Goal: Use online tool/utility: Utilize a website feature to perform a specific function

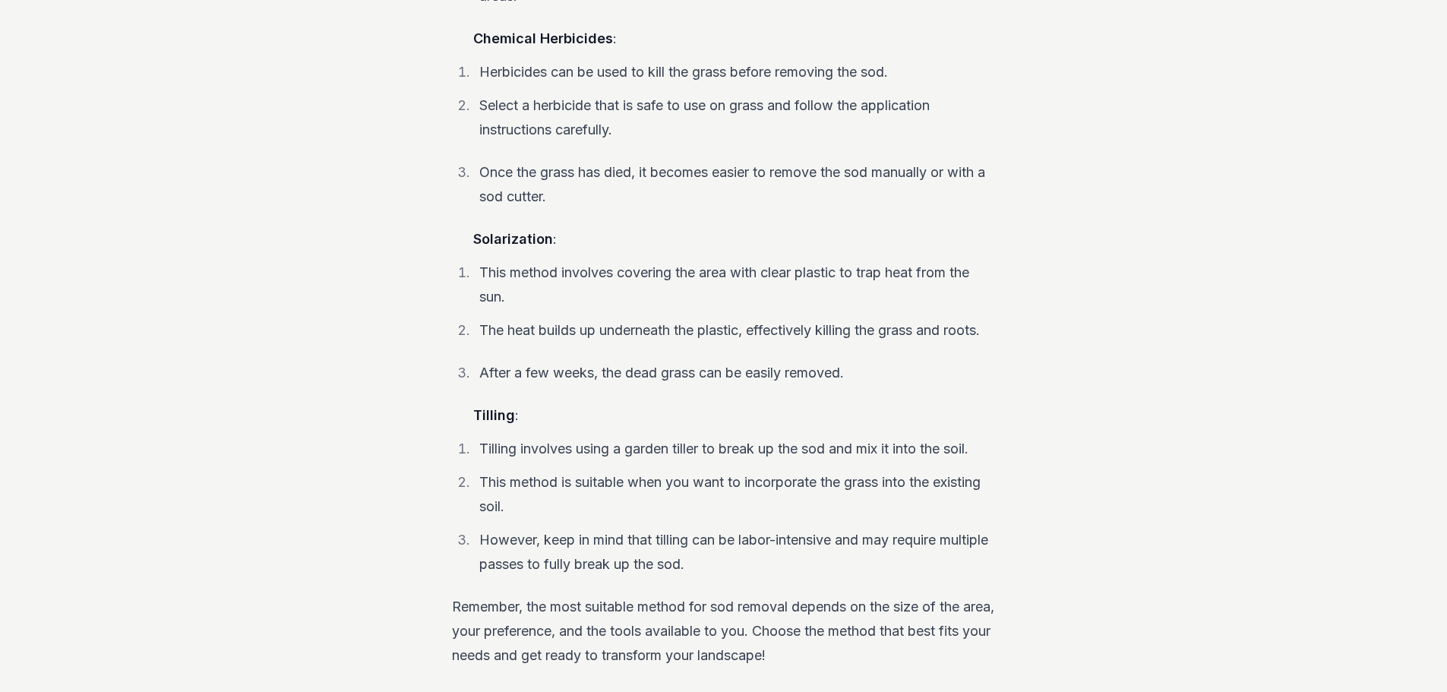
scroll to position [2839, 0]
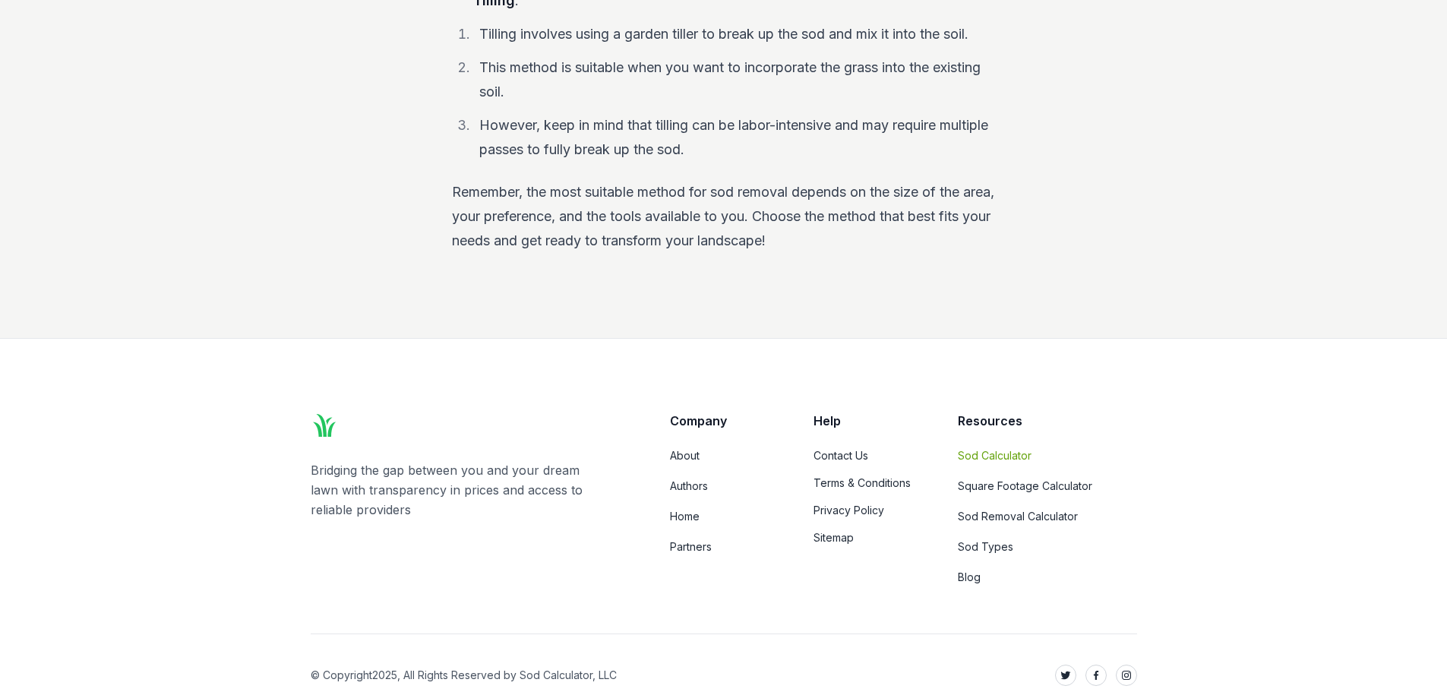
click at [1014, 448] on link "Sod Calculator" at bounding box center [1047, 455] width 179 height 15
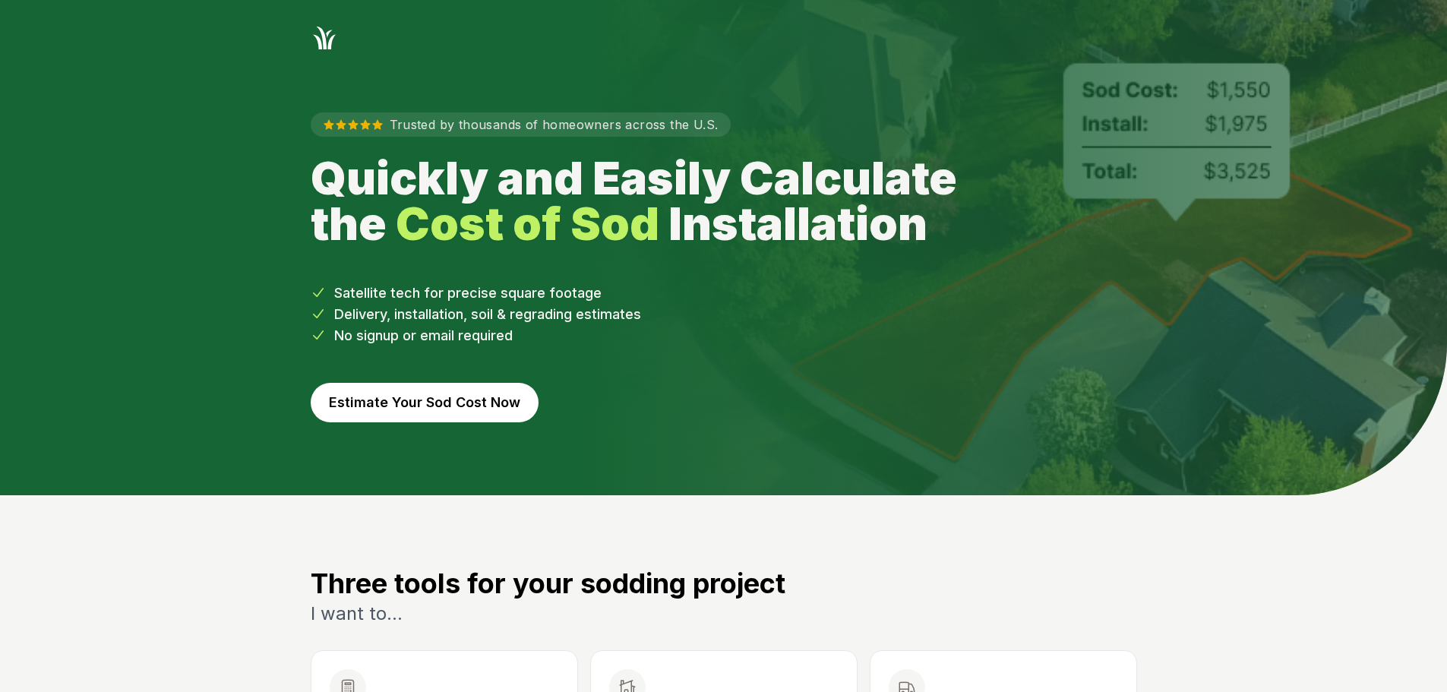
click at [395, 401] on button "Estimate Your Sod Cost Now" at bounding box center [425, 402] width 228 height 39
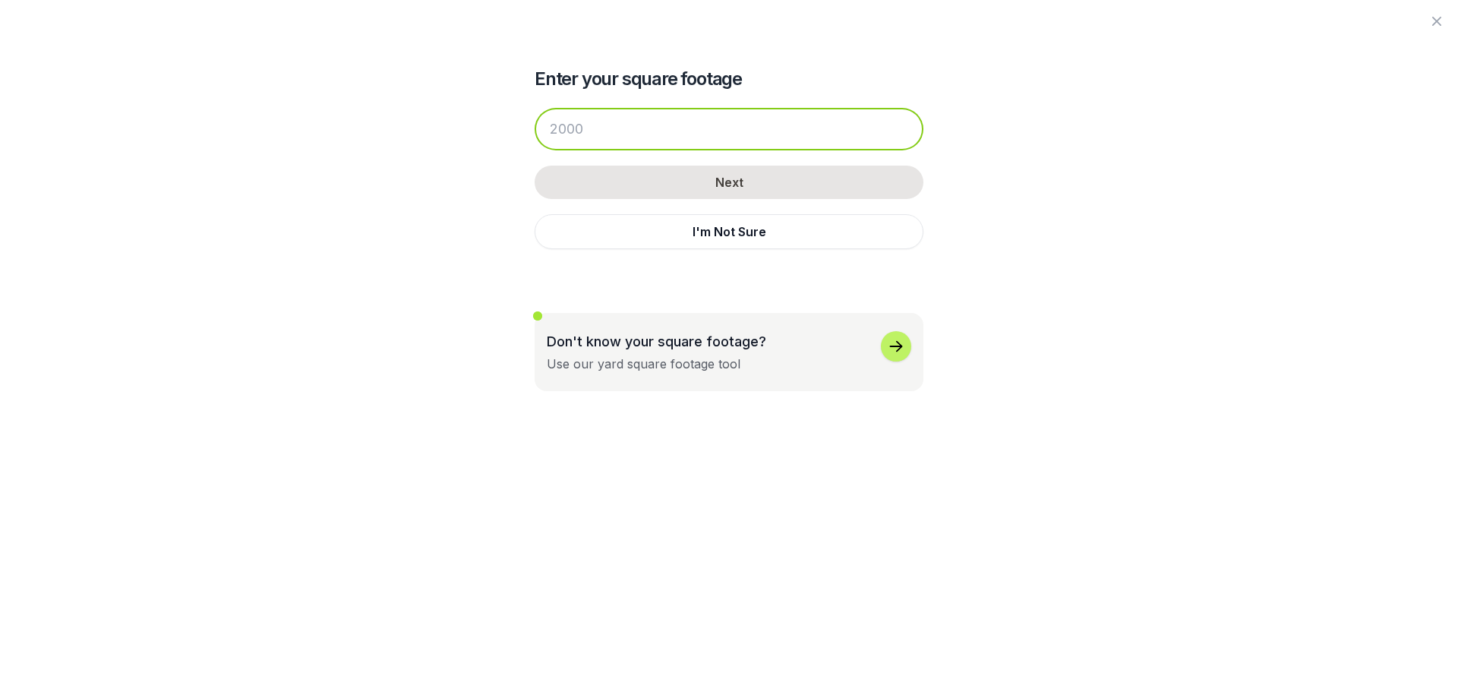
click at [619, 132] on input "number" at bounding box center [729, 129] width 389 height 43
drag, startPoint x: 590, startPoint y: 139, endPoint x: 412, endPoint y: 173, distance: 180.9
click at [412, 174] on div "Enter your square footage Next I'm Not Sure Don't know your square footage? Use…" at bounding box center [729, 195] width 826 height 391
drag, startPoint x: 589, startPoint y: 130, endPoint x: 536, endPoint y: 140, distance: 54.2
click at [536, 140] on div at bounding box center [729, 129] width 389 height 43
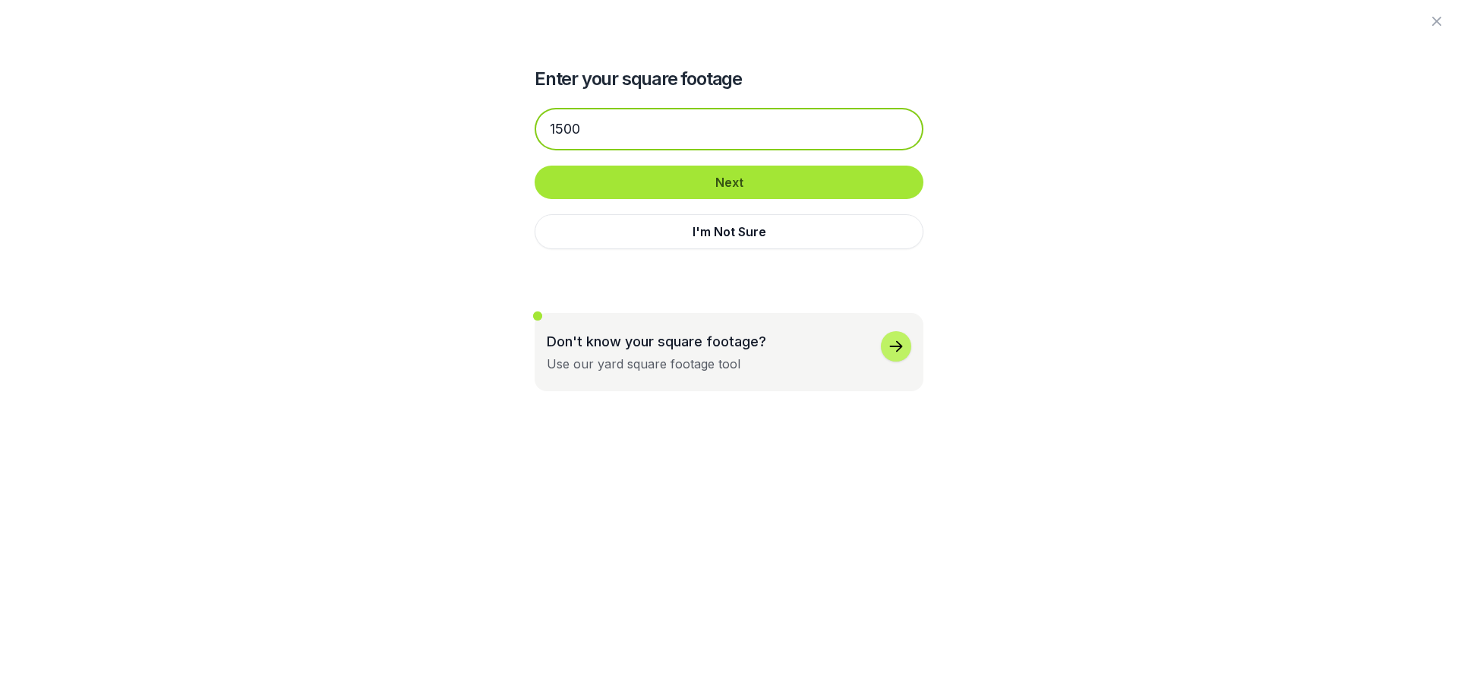
type input "1500"
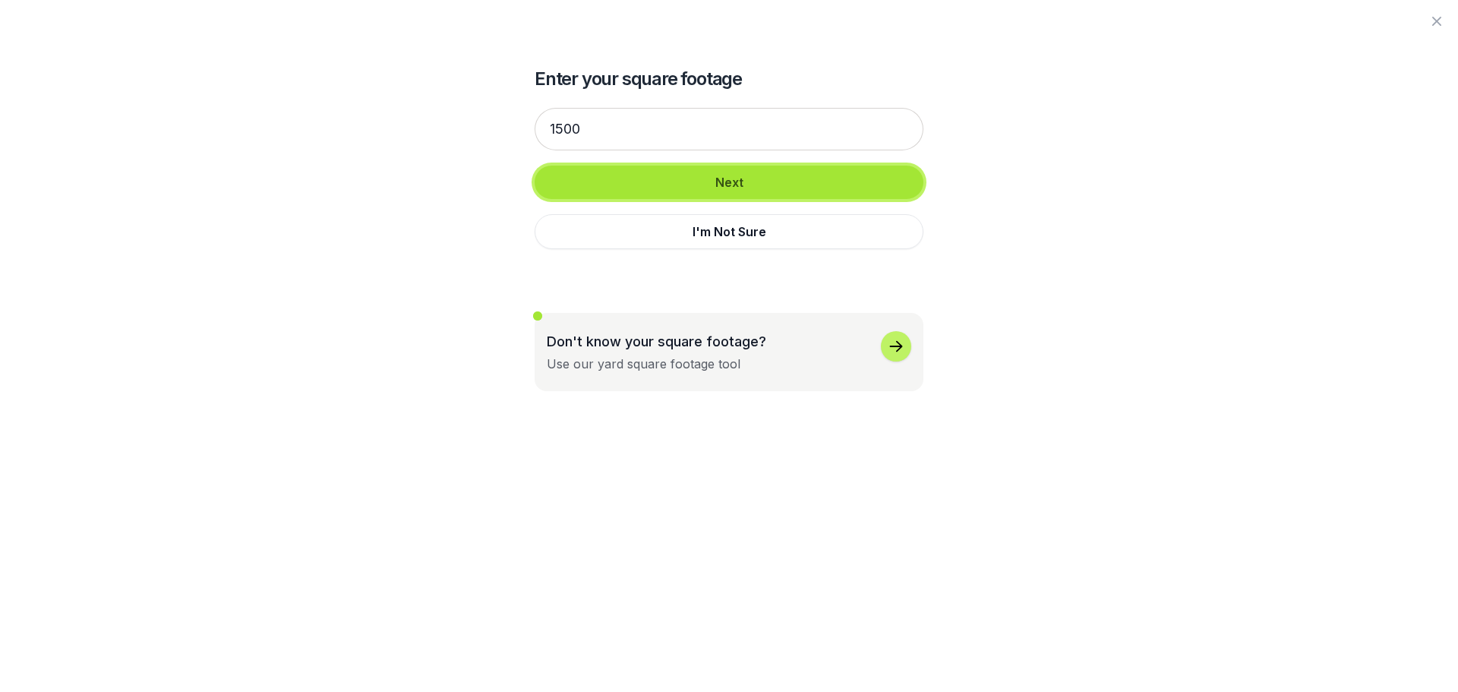
click at [716, 178] on button "Next" at bounding box center [729, 182] width 389 height 33
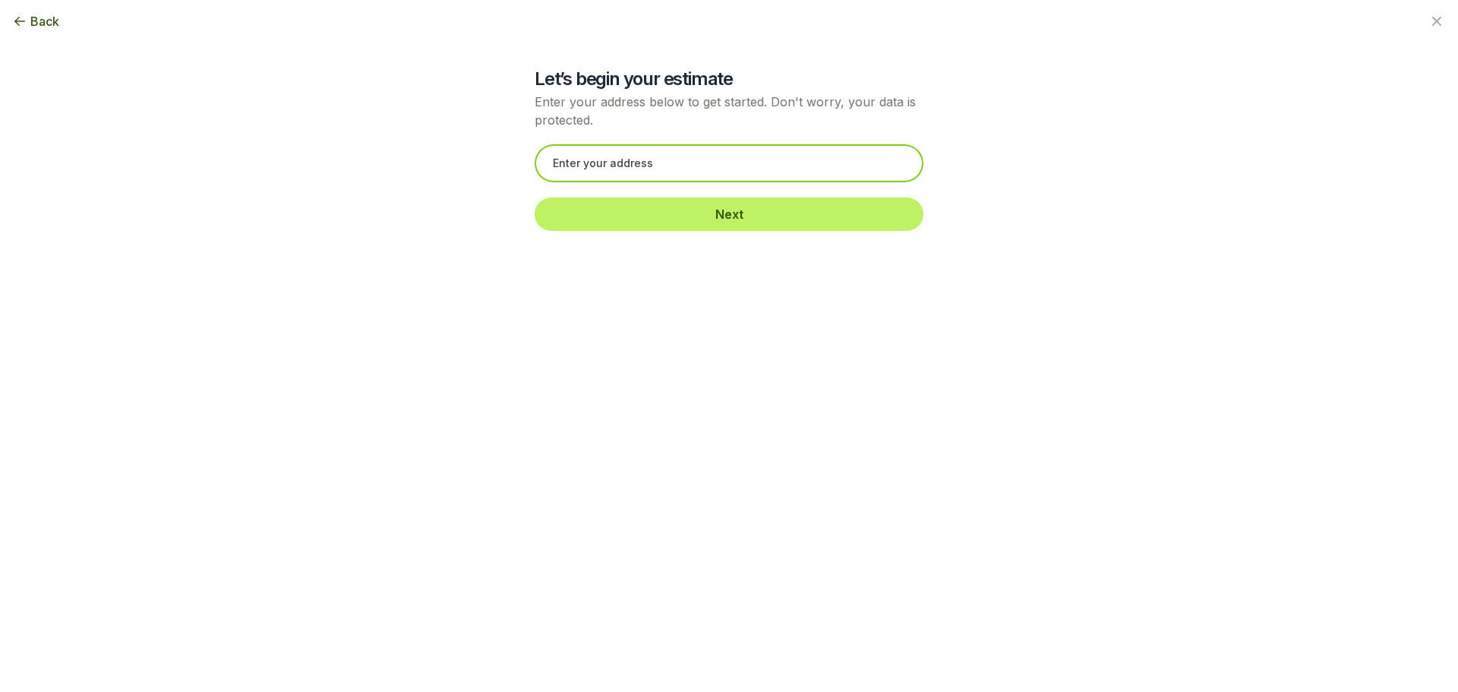
click at [642, 166] on input "text" at bounding box center [729, 163] width 389 height 38
